Goal: Information Seeking & Learning: Learn about a topic

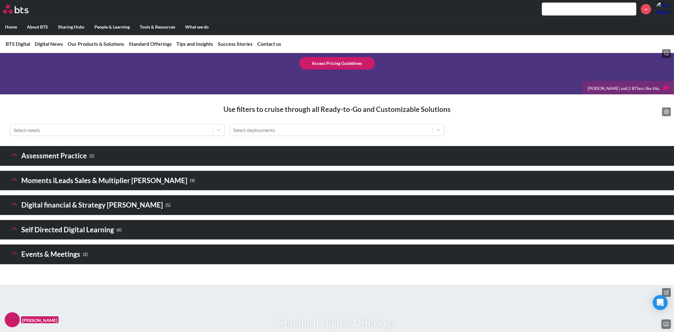
scroll to position [823, 0]
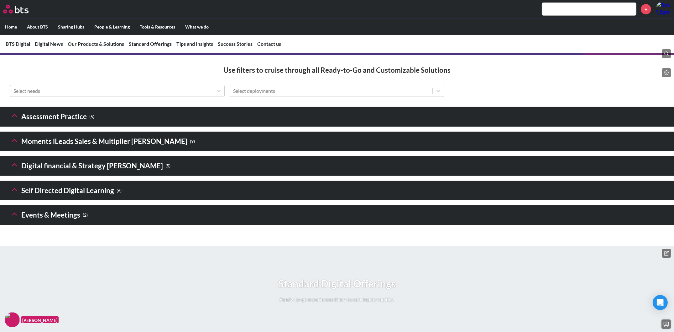
click at [14, 166] on polyline at bounding box center [14, 165] width 4 height 2
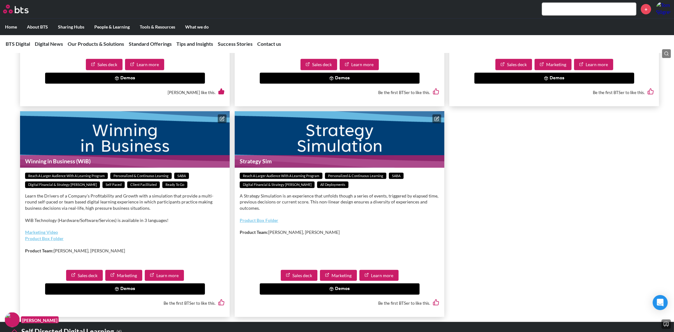
scroll to position [1136, 0]
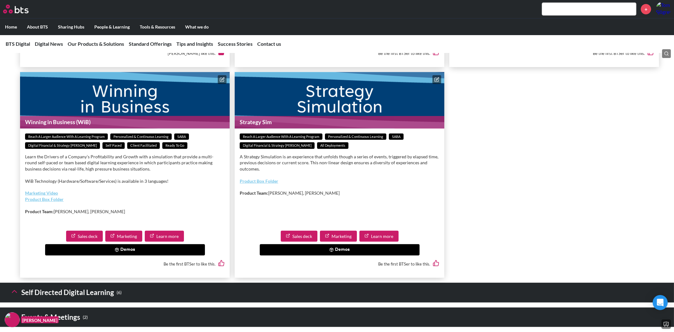
click at [170, 242] on link "Learn more" at bounding box center [164, 236] width 39 height 11
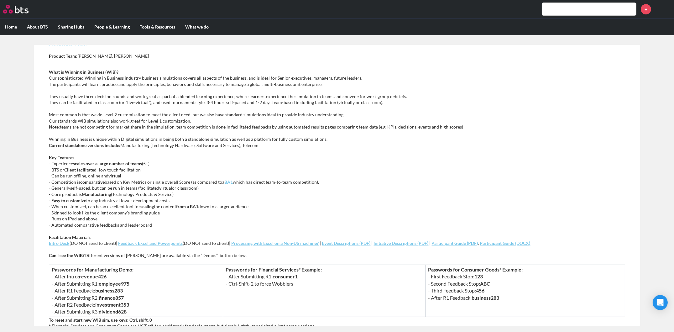
scroll to position [235, 0]
